Goal: Check status: Check status

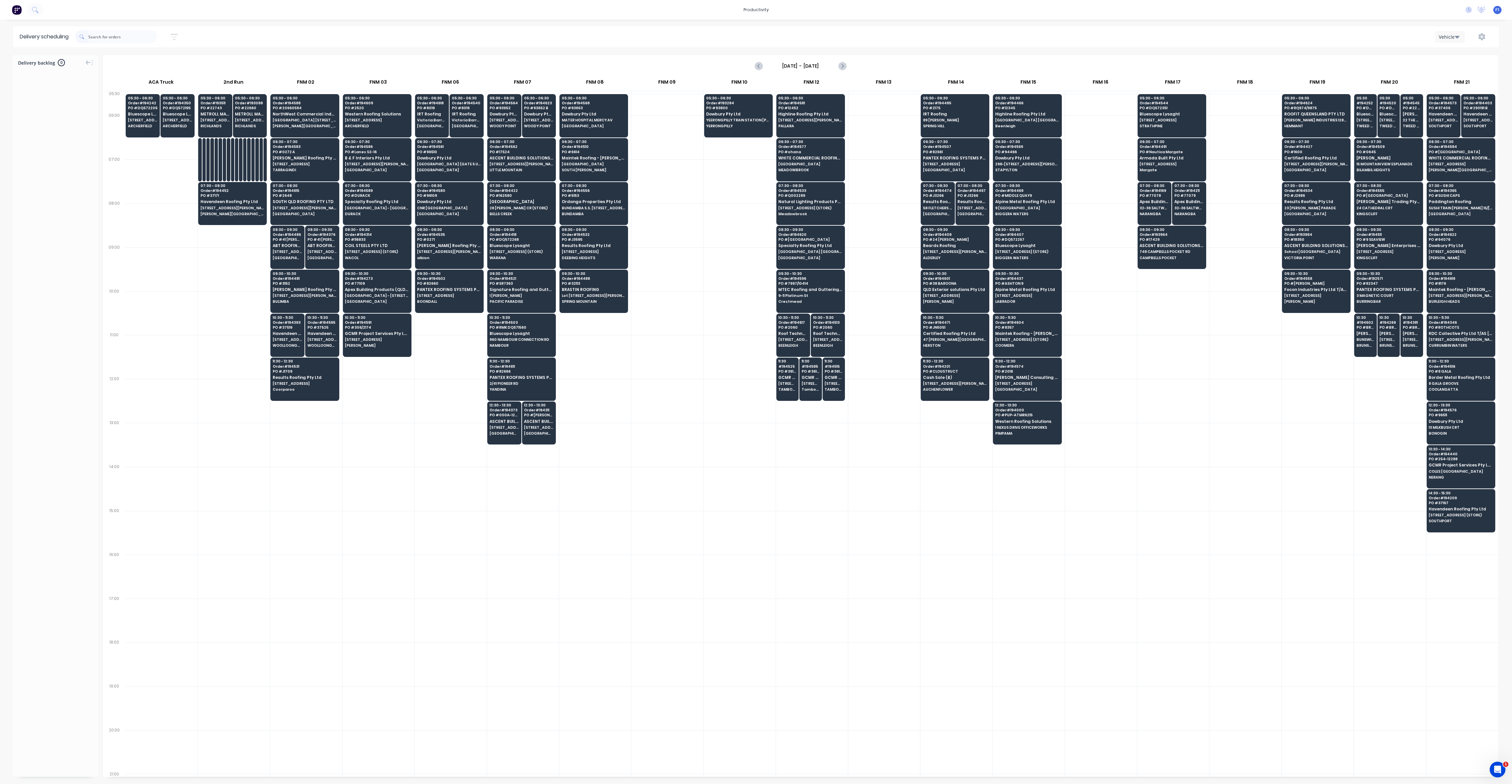
scroll to position [0, 1]
click at [373, 112] on span "Western Roofing Solutions" at bounding box center [377, 114] width 63 height 4
click at [373, 120] on span "[STREET_ADDRESS]" at bounding box center [377, 120] width 63 height 4
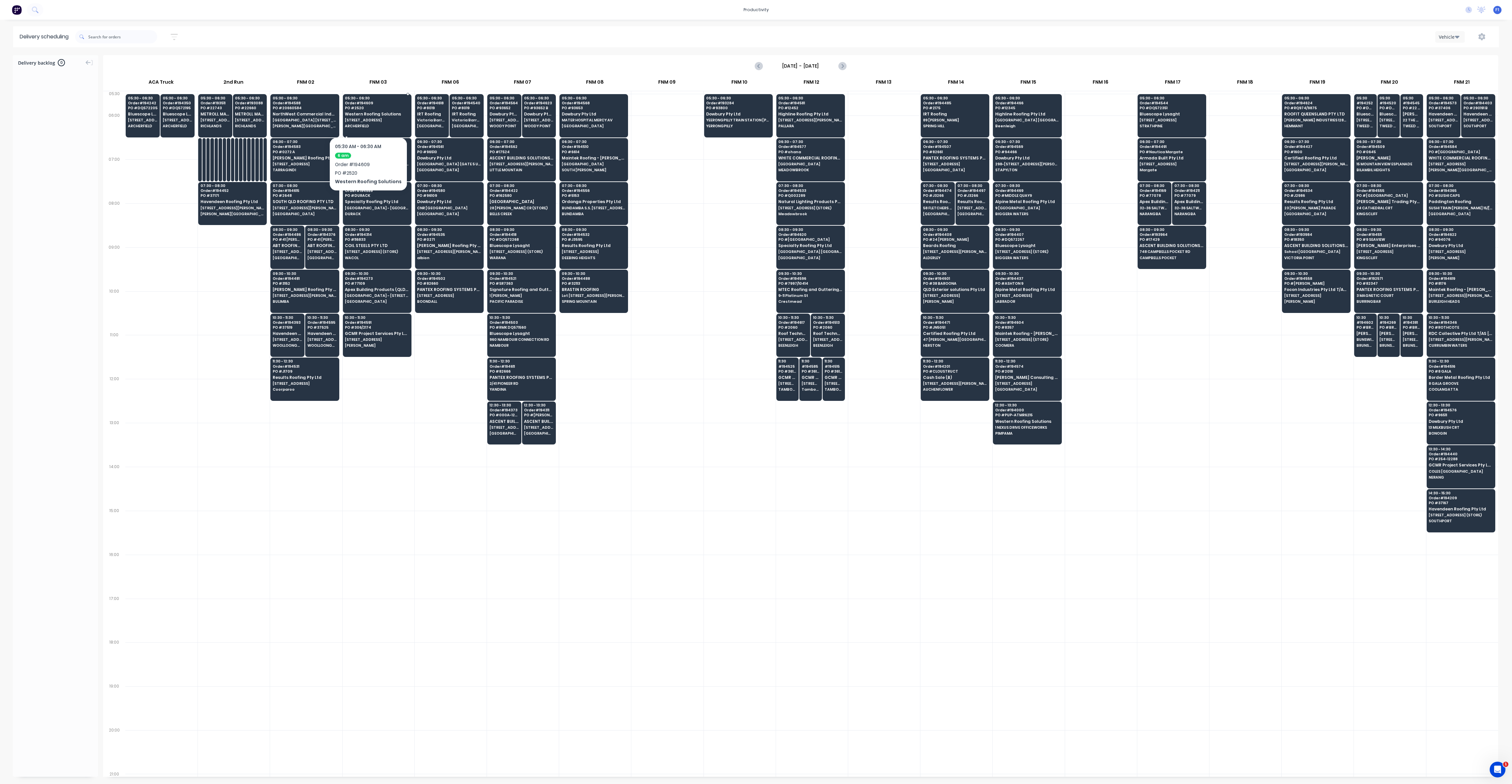
click at [366, 117] on div "05:30 - 06:30 Order # 194609 PO # 2520 Western Roofing Solutions [STREET_ADDRES…" at bounding box center [377, 112] width 68 height 37
click at [353, 99] on span "05:30 - 06:30" at bounding box center [377, 98] width 63 height 4
click at [345, 104] on span "Order # 194609" at bounding box center [377, 103] width 63 height 4
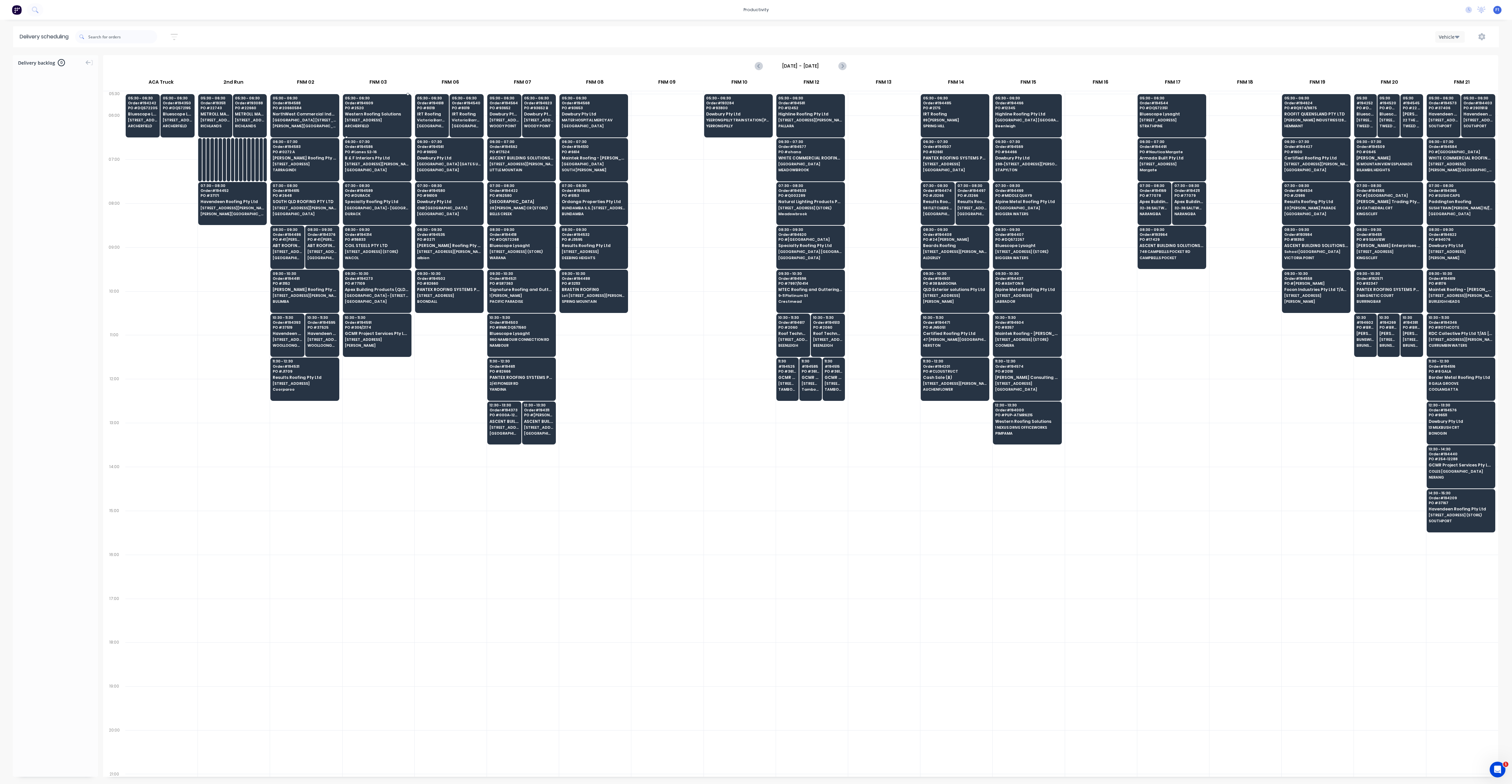
click at [345, 104] on span "Order # 194609" at bounding box center [377, 103] width 63 height 4
drag, startPoint x: 349, startPoint y: 104, endPoint x: 379, endPoint y: 107, distance: 30.1
click at [350, 104] on span "Order # 194609" at bounding box center [377, 103] width 63 height 4
click at [379, 107] on span "PO # 2520" at bounding box center [377, 108] width 63 height 4
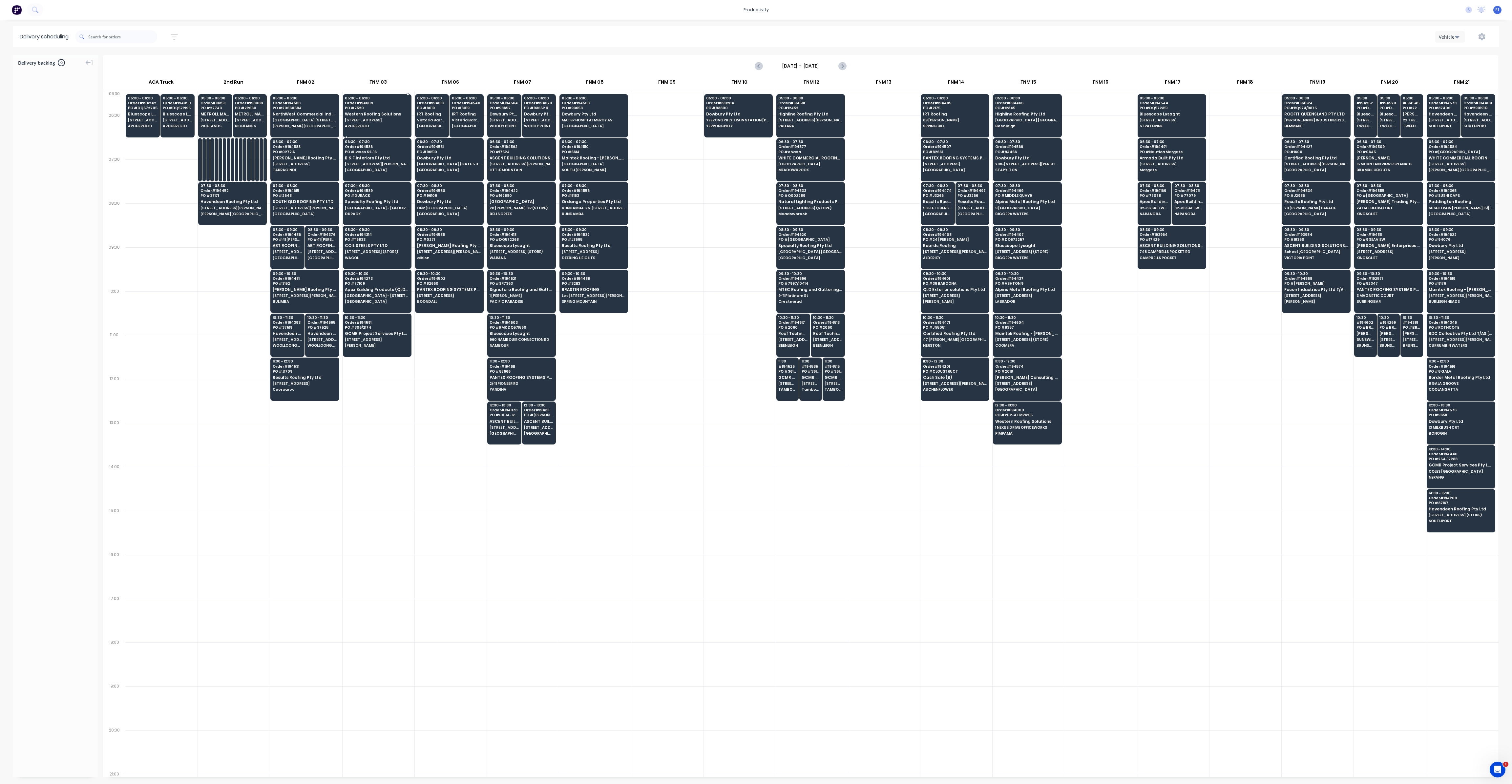
click at [379, 107] on span "PO # 2520" at bounding box center [377, 108] width 63 height 4
click at [371, 195] on span "PO # DURACK" at bounding box center [377, 195] width 63 height 4
click at [366, 117] on div "05:30 - 06:30 Order # 194609 PO # 2520 Western Roofing Solutions [STREET_ADDRES…" at bounding box center [377, 112] width 68 height 37
click at [319, 124] on div "05:30 - 06:30 Order # 194588 PO # 20660584 NorthWest Commercial Industries (QLD…" at bounding box center [305, 112] width 68 height 37
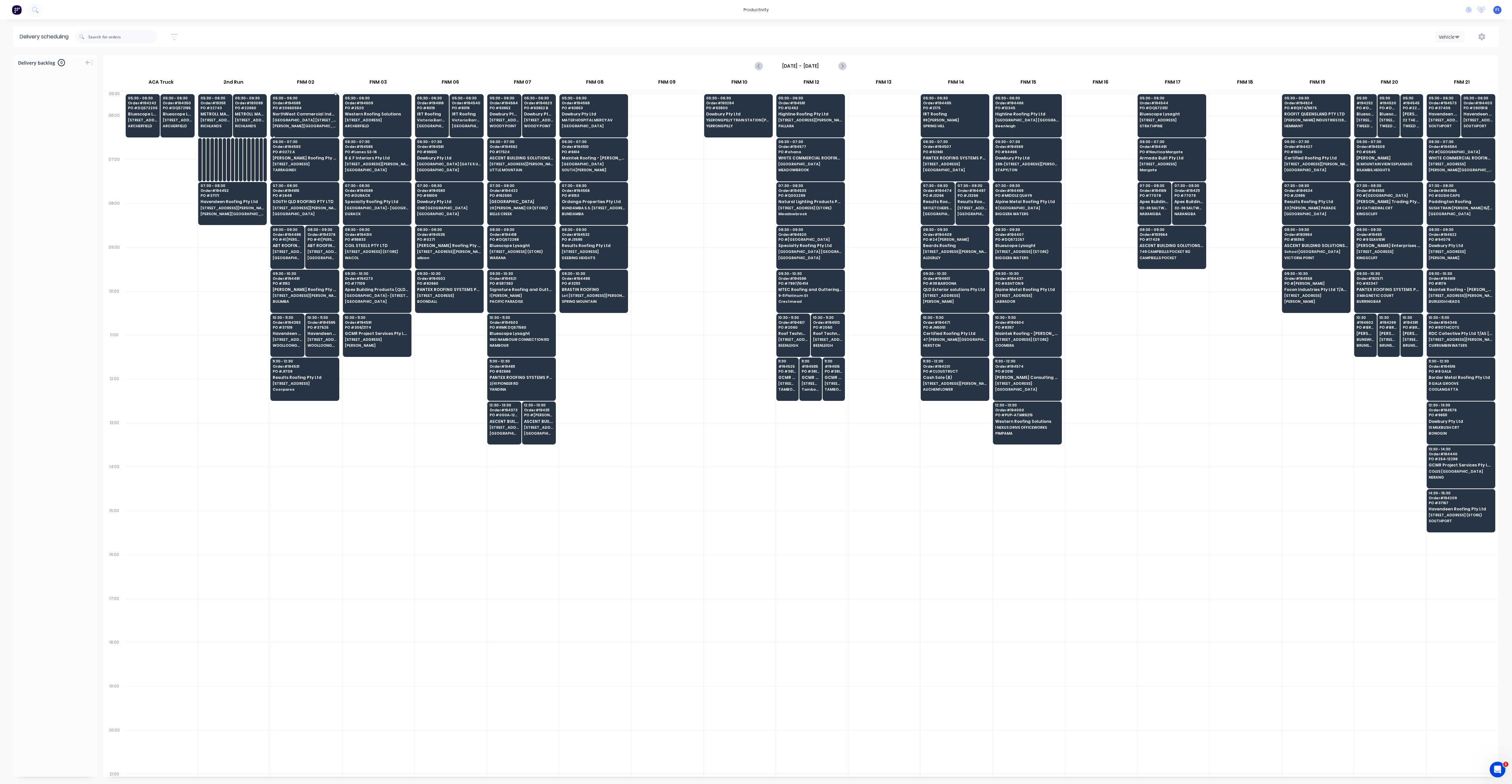
click at [319, 124] on div "05:30 - 06:30 Order # 194588 PO # 20660584 NorthWest Commercial Industries (QLD…" at bounding box center [305, 112] width 68 height 37
click at [348, 107] on span "PO # 2520" at bounding box center [377, 108] width 63 height 4
click at [359, 117] on div "05:30 - 06:30 Order # 194609 PO # 2520 Western Roofing Solutions [STREET_ADDRES…" at bounding box center [377, 112] width 68 height 37
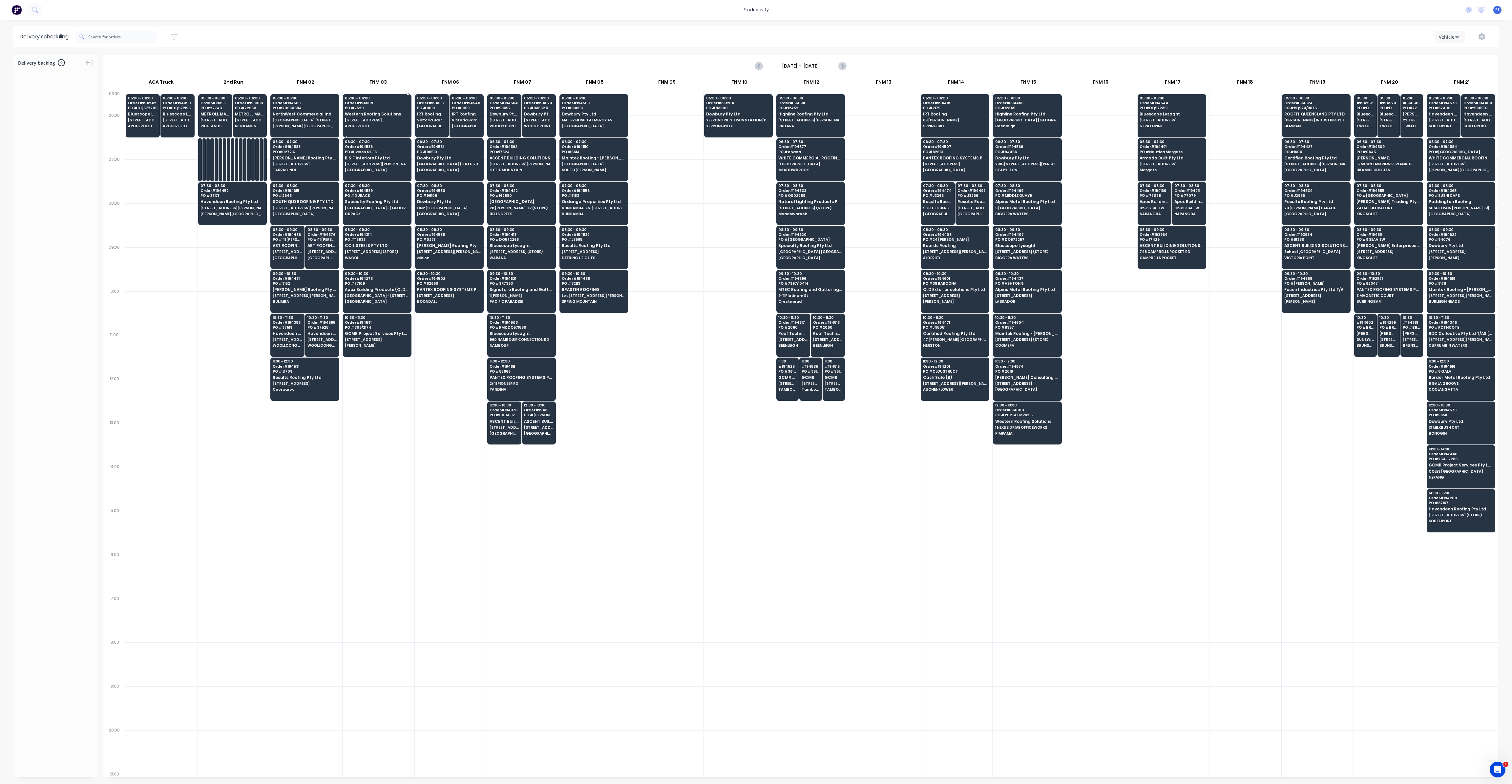
click at [359, 117] on div "05:30 - 06:30 Order # 194609 PO # 2520 Western Roofing Solutions [STREET_ADDRES…" at bounding box center [377, 112] width 68 height 37
click at [330, 112] on span "NorthWest Commercial Industries (QLD) P/L" at bounding box center [305, 114] width 63 height 4
click at [366, 114] on span "Western Roofing Solutions" at bounding box center [377, 114] width 63 height 4
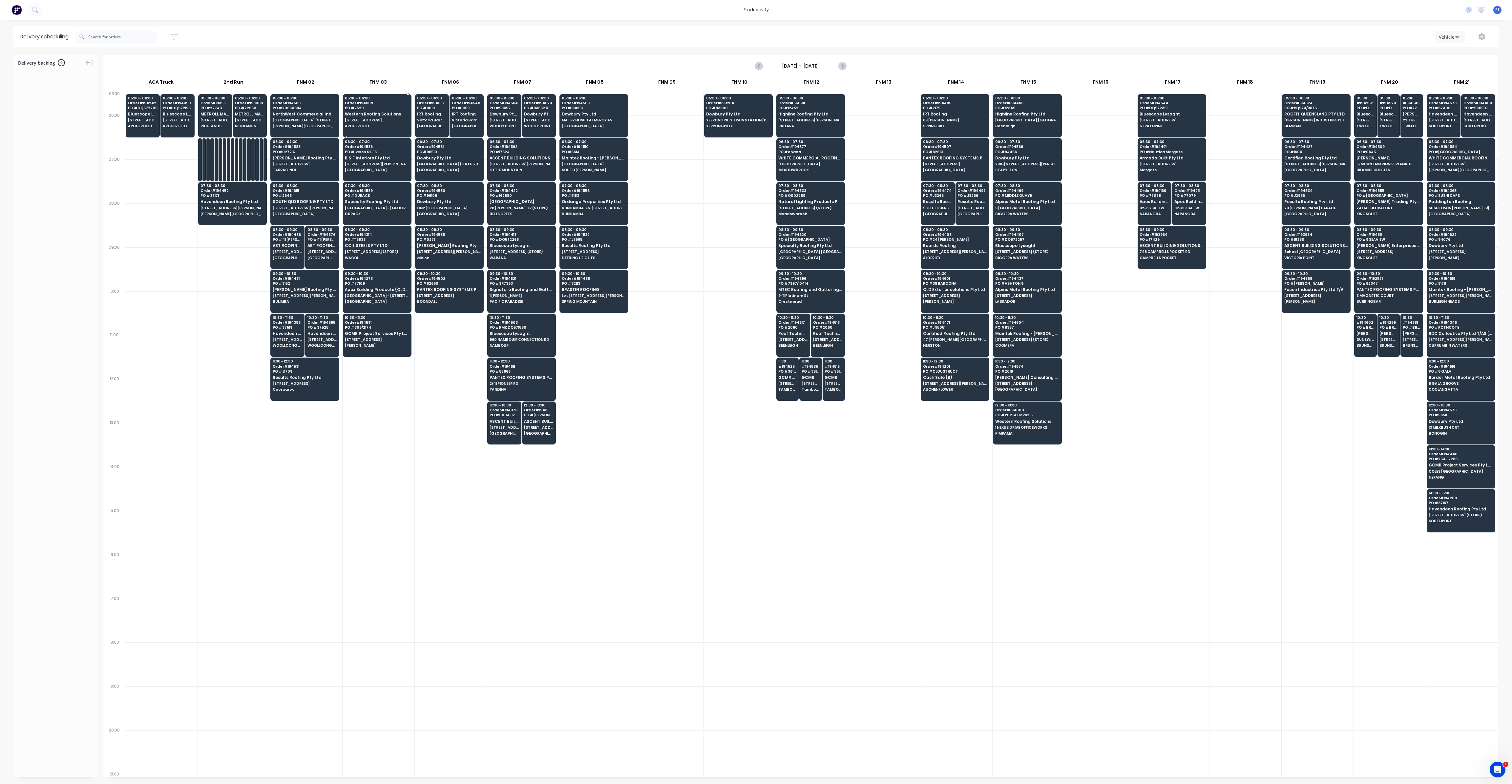
click at [366, 114] on span "Western Roofing Solutions" at bounding box center [377, 114] width 63 height 4
click at [349, 103] on span "Order # 194609" at bounding box center [377, 103] width 63 height 4
click at [363, 126] on span "ARCHERFIELD" at bounding box center [377, 126] width 63 height 4
click at [364, 133] on div at bounding box center [377, 116] width 69 height 43
